Goal: Task Accomplishment & Management: Use online tool/utility

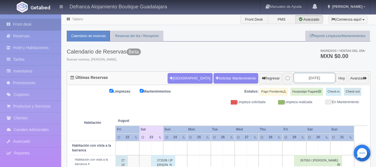
click at [318, 77] on input "2025-08-24" at bounding box center [315, 78] width 42 height 10
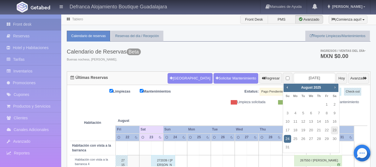
click at [335, 87] on span "Next" at bounding box center [335, 87] width 4 height 4
click at [312, 114] on link "8" at bounding box center [310, 113] width 7 height 8
type input "[DATE]"
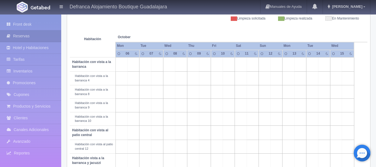
scroll to position [56, 0]
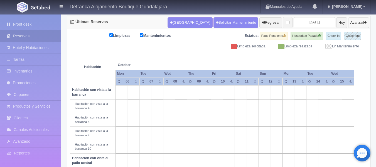
click at [364, 21] on icon "button" at bounding box center [364, 23] width 3 height 4
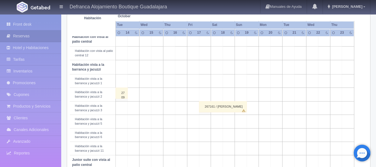
scroll to position [167, 0]
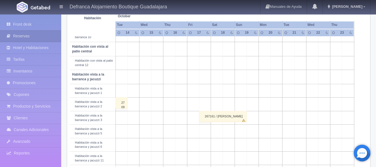
click at [231, 119] on div "267161 / ROXANA ALEJANDRA PONCE OROZCO" at bounding box center [223, 116] width 48 height 11
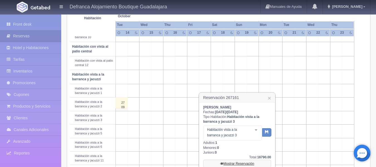
click at [238, 164] on link "Mostrar Reservación" at bounding box center [237, 163] width 68 height 8
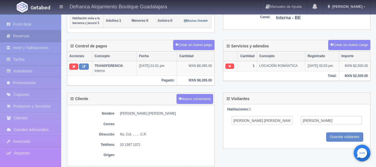
scroll to position [167, 0]
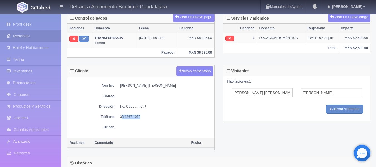
drag, startPoint x: 121, startPoint y: 115, endPoint x: 141, endPoint y: 115, distance: 19.8
click at [141, 115] on dd "33 1367 1072" at bounding box center [166, 116] width 92 height 5
click at [128, 115] on dd "33 1367 1072" at bounding box center [166, 116] width 92 height 5
drag, startPoint x: 120, startPoint y: 116, endPoint x: 142, endPoint y: 117, distance: 22.0
click at [142, 117] on dd "33 1367 1072" at bounding box center [166, 116] width 92 height 5
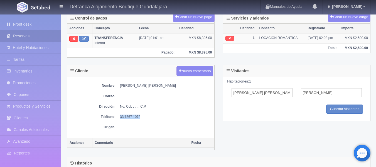
copy dd "33 1367 1072"
